Goal: Browse casually: Explore the website without a specific task or goal

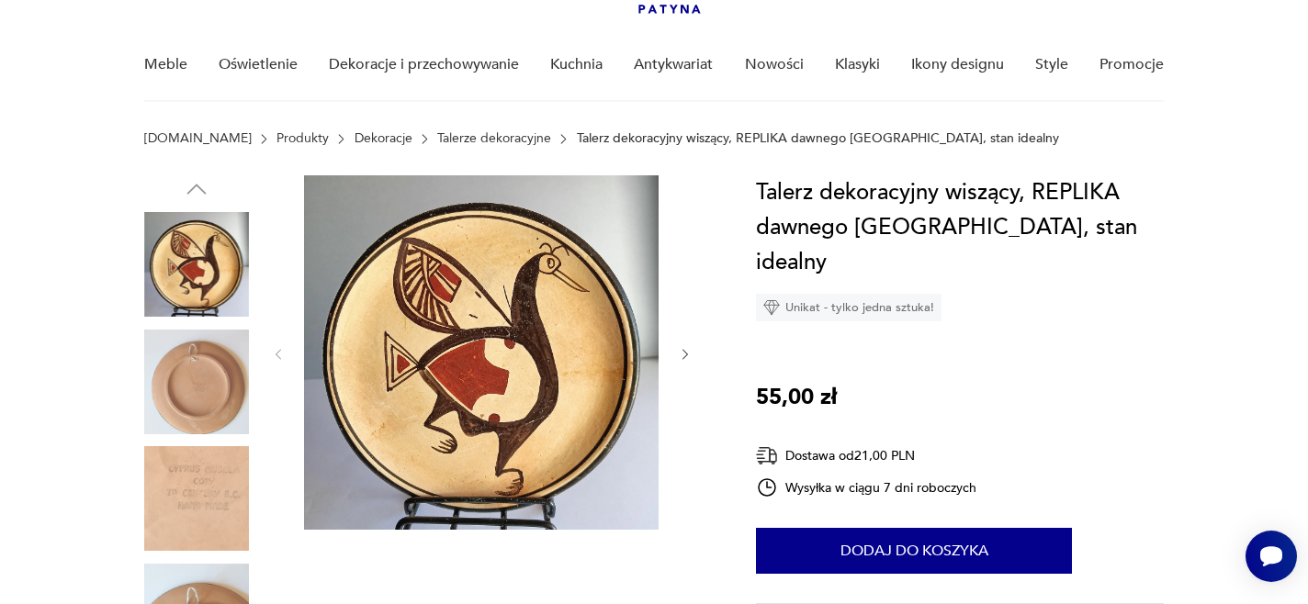
scroll to position [129, 0]
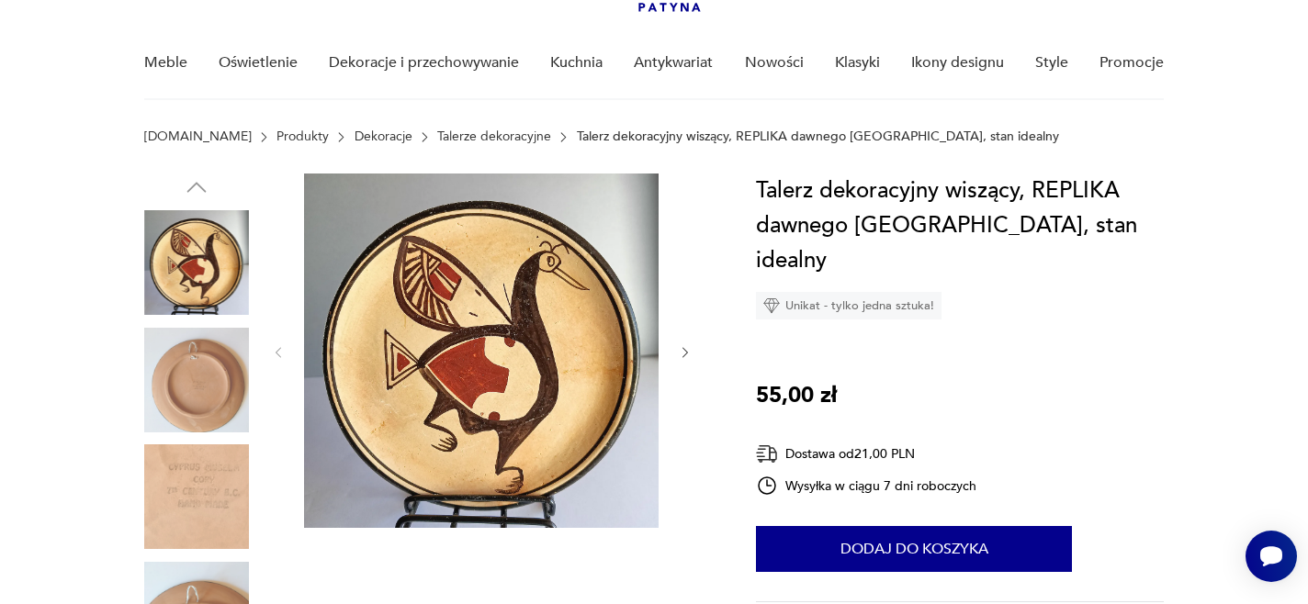
click at [200, 388] on img at bounding box center [196, 380] width 105 height 105
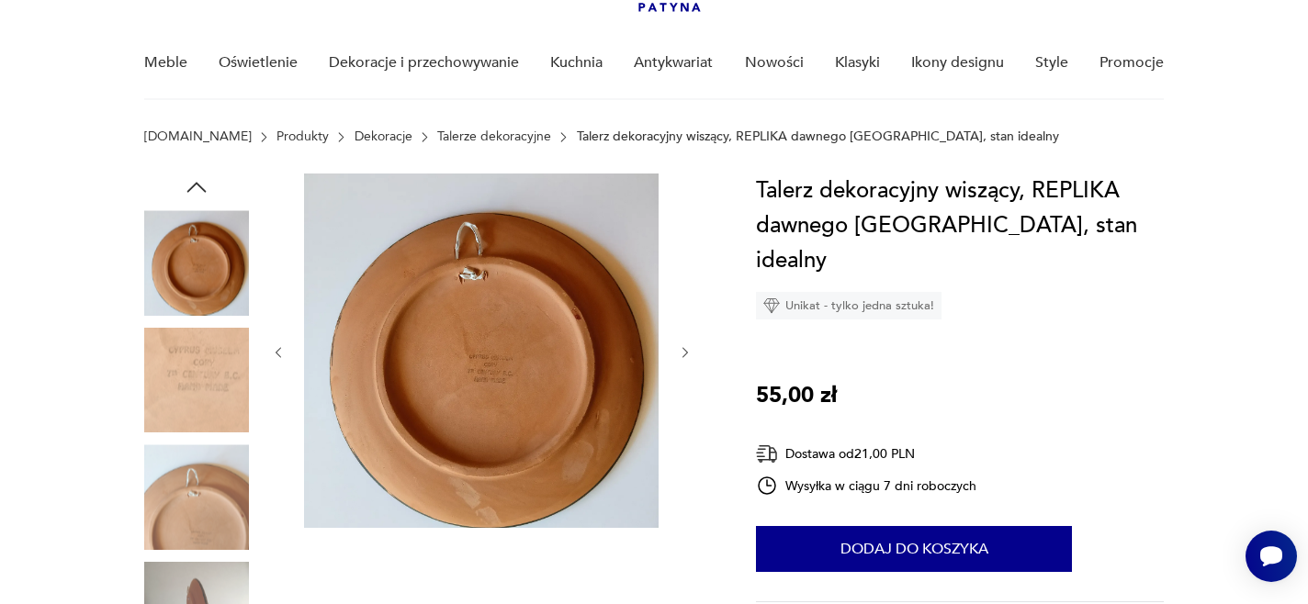
click at [478, 394] on img at bounding box center [481, 351] width 354 height 354
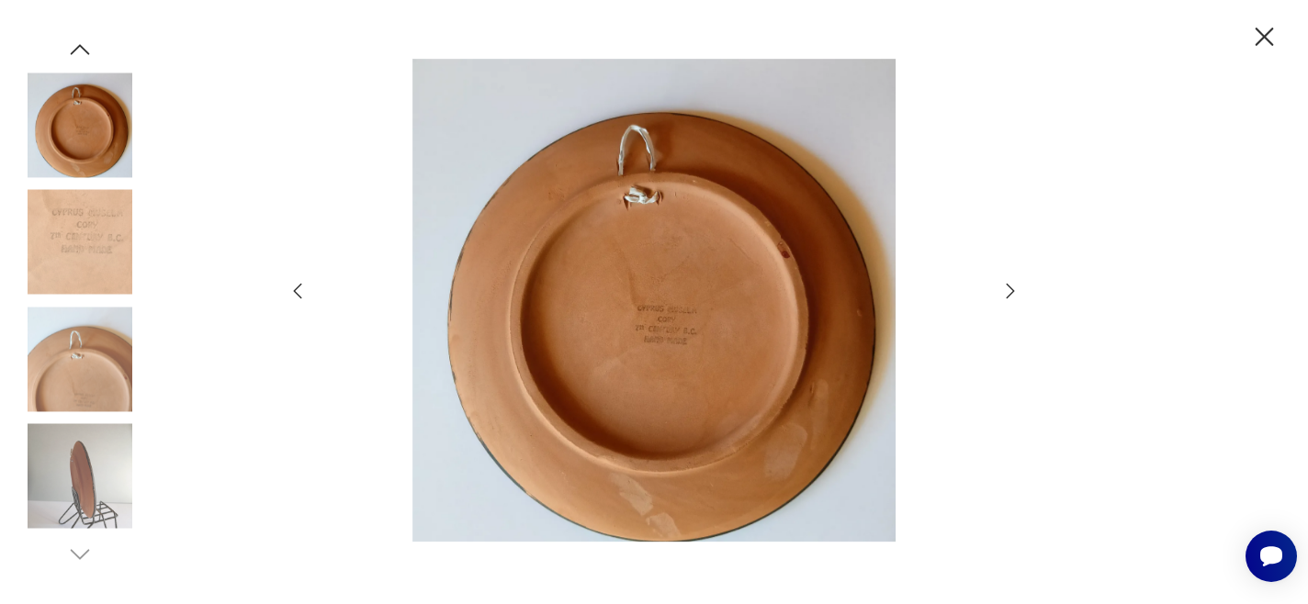
click at [578, 393] on img at bounding box center [654, 300] width 654 height 483
click at [682, 328] on img at bounding box center [654, 300] width 654 height 483
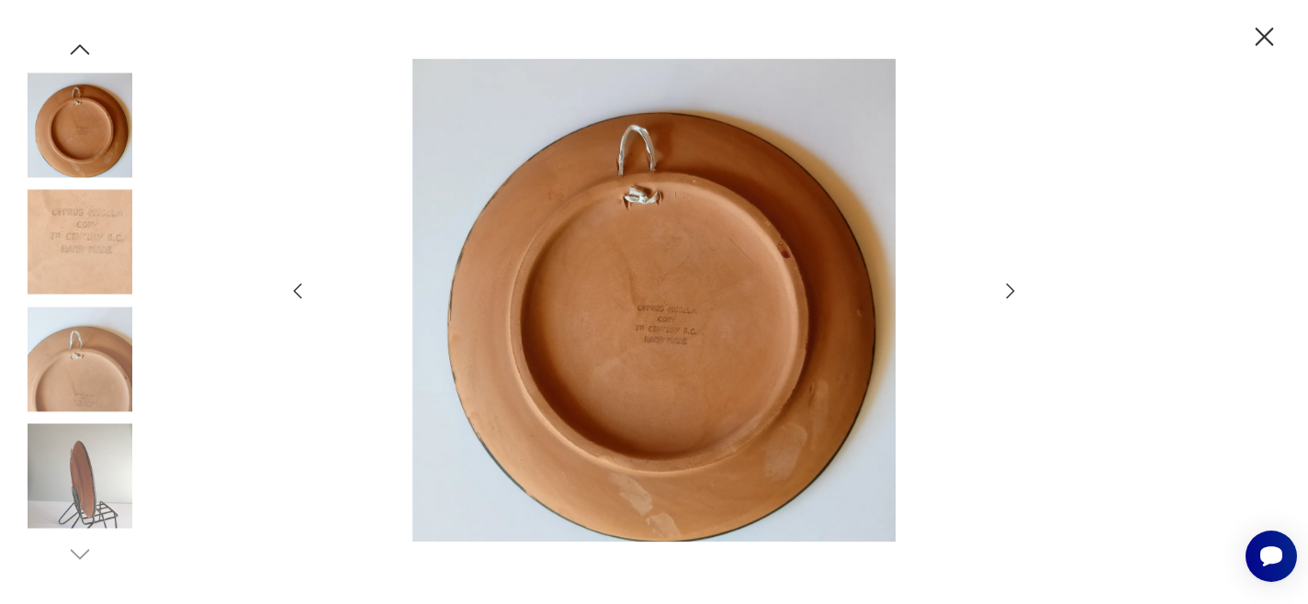
click at [682, 328] on img at bounding box center [654, 300] width 654 height 483
click at [84, 474] on img at bounding box center [80, 476] width 105 height 105
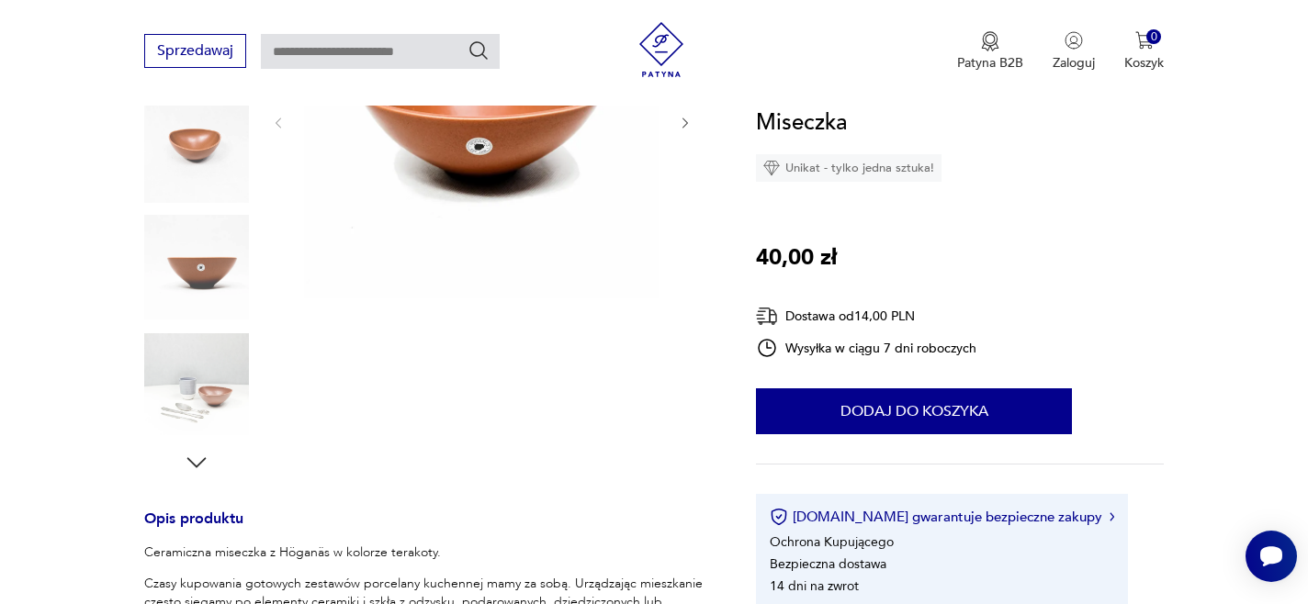
click at [197, 394] on img at bounding box center [196, 384] width 105 height 105
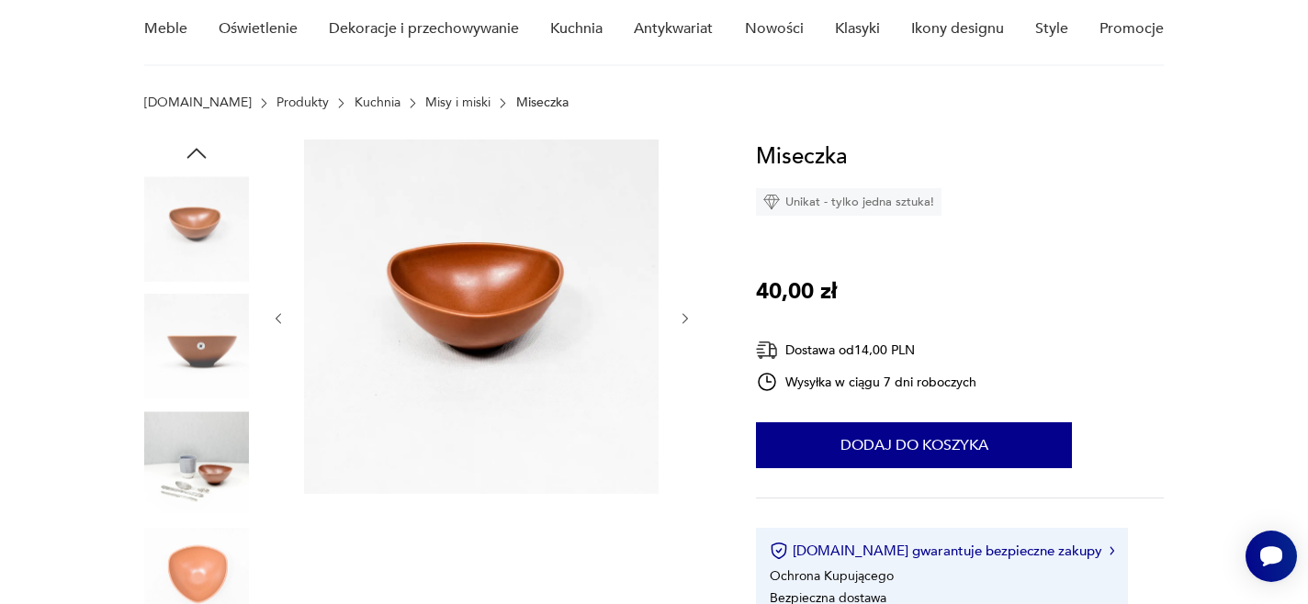
scroll to position [158, 0]
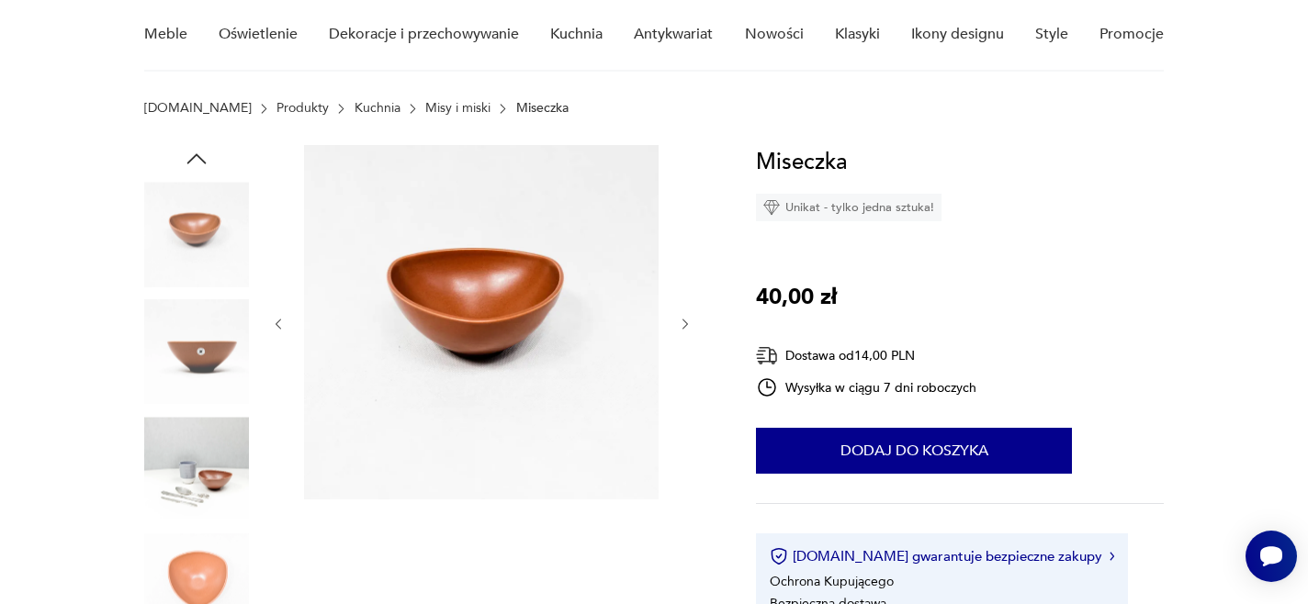
click at [197, 468] on img at bounding box center [196, 468] width 105 height 105
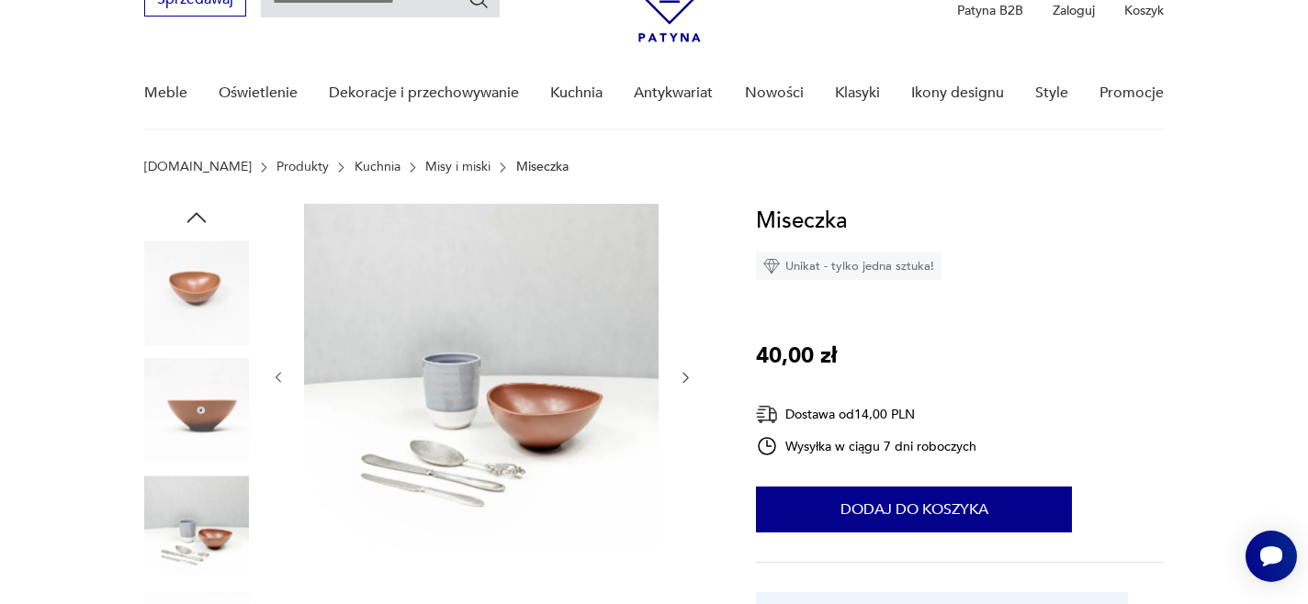
scroll to position [0, 0]
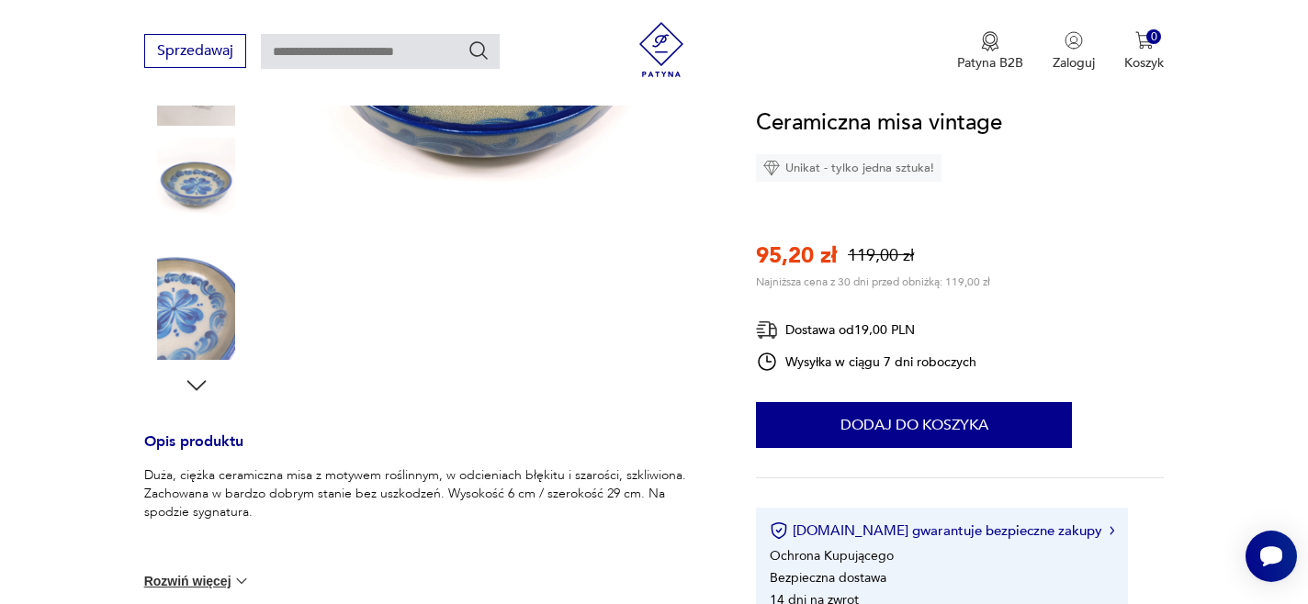
scroll to position [378, 0]
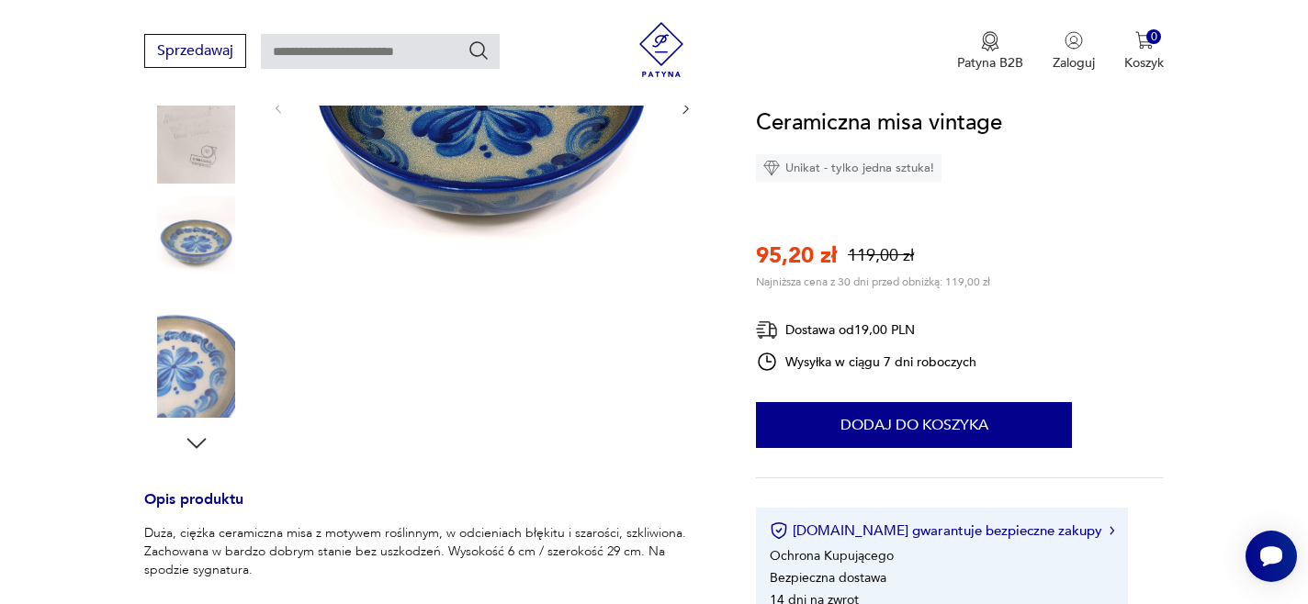
click at [203, 148] on img at bounding box center [196, 131] width 105 height 105
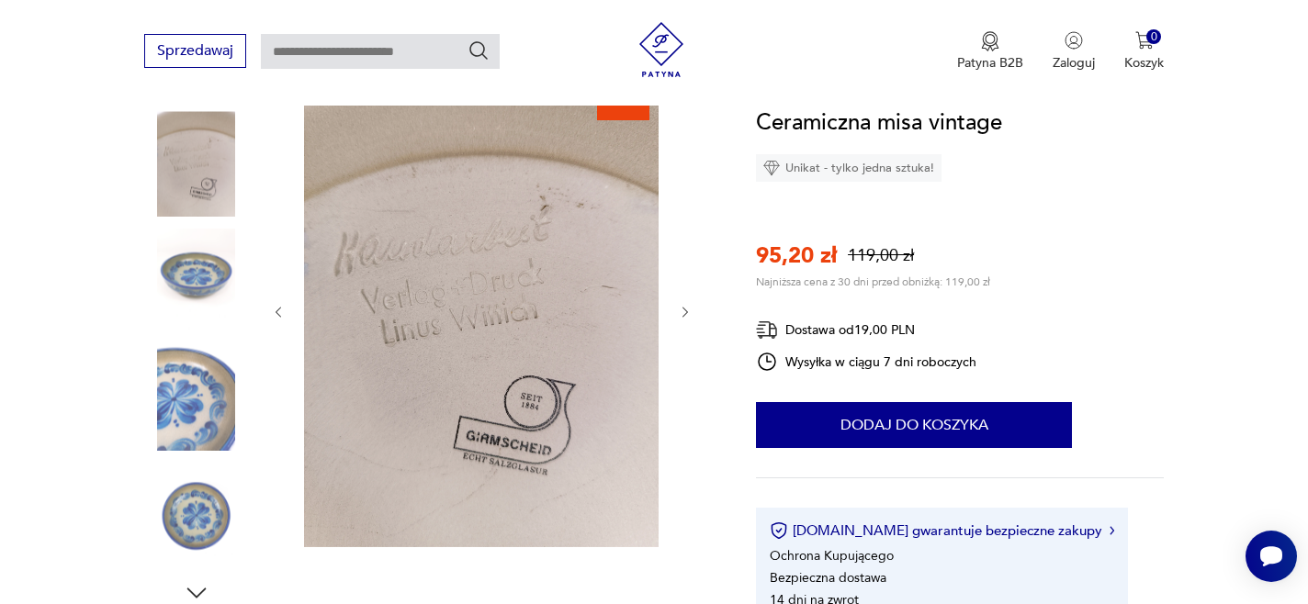
scroll to position [228, 0]
